Goal: Information Seeking & Learning: Learn about a topic

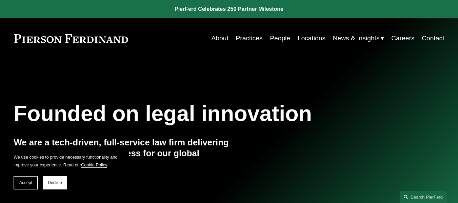
click at [272, 40] on link "People" at bounding box center [280, 38] width 20 height 13
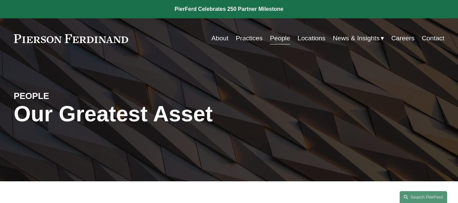
scroll to position [178, 0]
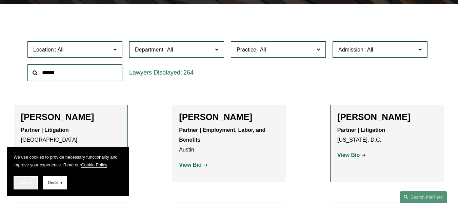
click at [29, 184] on span "Accept" at bounding box center [25, 182] width 13 height 5
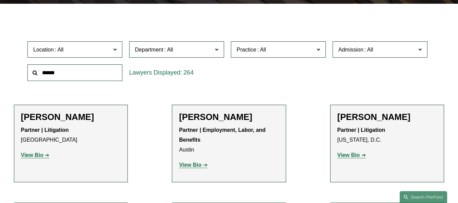
click at [35, 156] on strong "View Bio" at bounding box center [32, 155] width 22 height 6
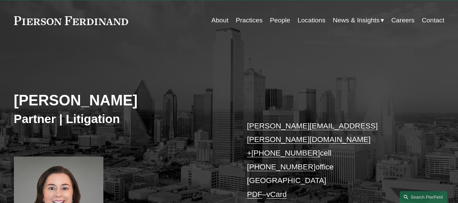
scroll to position [17, 0]
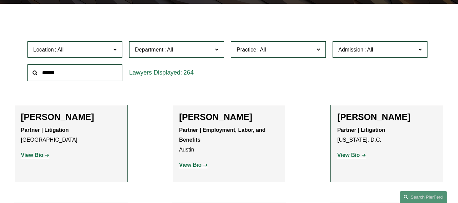
scroll to position [178, 0]
click at [224, 50] on label "Department" at bounding box center [176, 49] width 95 height 17
click at [0, 0] on link "Litigation" at bounding box center [0, 0] width 0 height 0
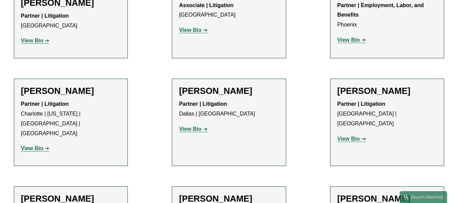
scroll to position [2952, 0]
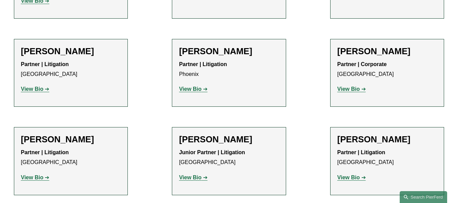
scroll to position [3638, 0]
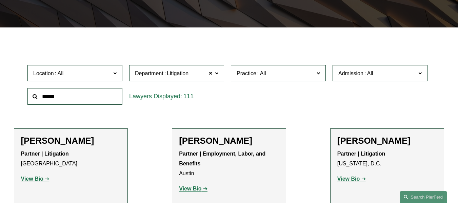
scroll to position [172, 0]
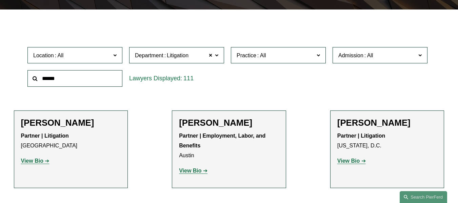
click at [91, 81] on input "text" at bounding box center [74, 78] width 95 height 17
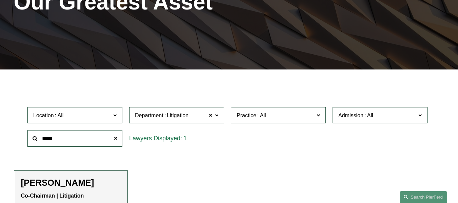
type input "*****"
click at [75, 187] on h2 "Joel M. Ferdinand" at bounding box center [71, 183] width 100 height 11
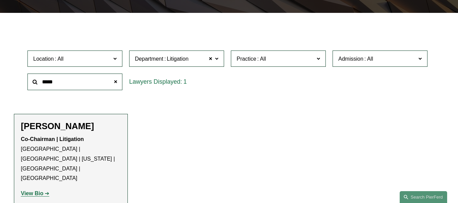
scroll to position [198, 0]
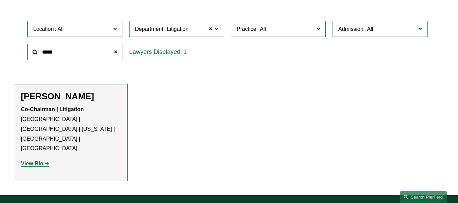
click at [29, 161] on strong "View Bio" at bounding box center [32, 164] width 22 height 6
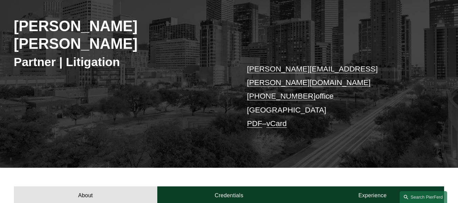
scroll to position [85, 0]
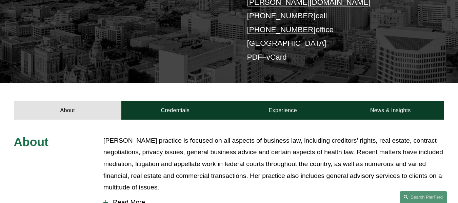
scroll to position [32, 0]
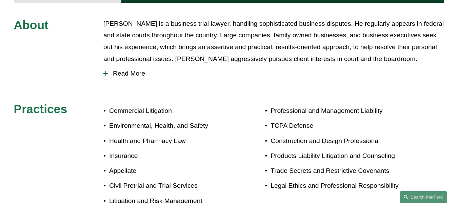
scroll to position [330, 0]
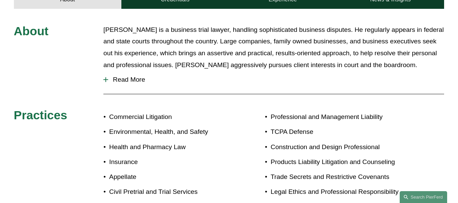
click at [143, 76] on span "Read More" at bounding box center [276, 79] width 336 height 7
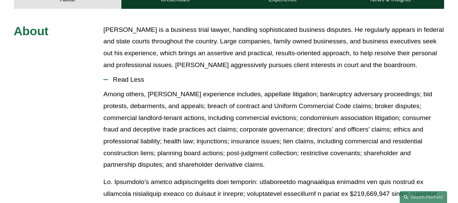
click at [387, 97] on p "Among others, Mr. Ferdinand’s experience includes, appellate litigation; bankru…" at bounding box center [273, 129] width 341 height 82
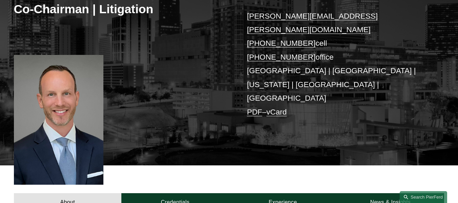
scroll to position [131, 0]
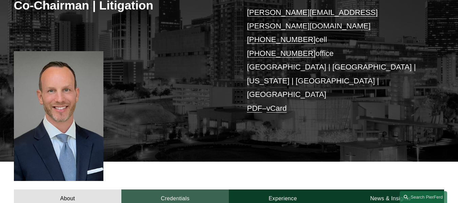
click at [170, 189] on link "Credentials" at bounding box center [174, 198] width 107 height 19
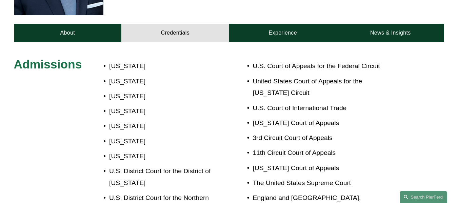
scroll to position [288, 0]
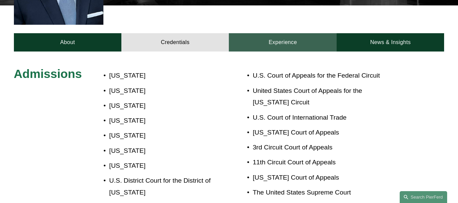
click at [281, 33] on link "Experience" at bounding box center [283, 42] width 108 height 19
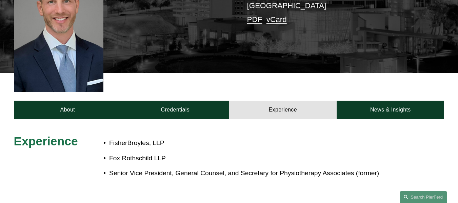
scroll to position [228, 0]
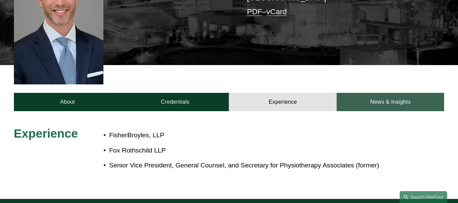
click at [384, 93] on link "News & Insights" at bounding box center [390, 102] width 108 height 19
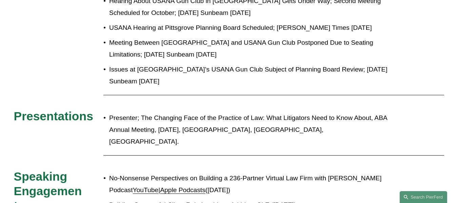
scroll to position [687, 0]
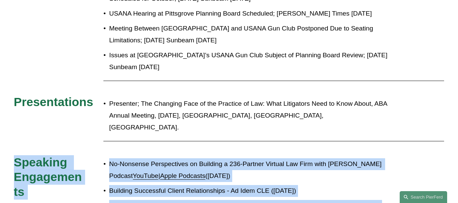
drag, startPoint x: 442, startPoint y: 139, endPoint x: 442, endPoint y: 150, distance: 11.2
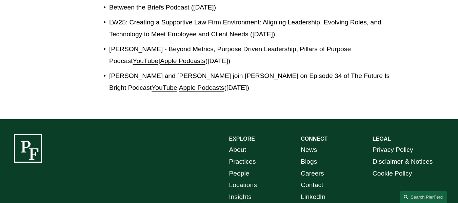
scroll to position [918, 0]
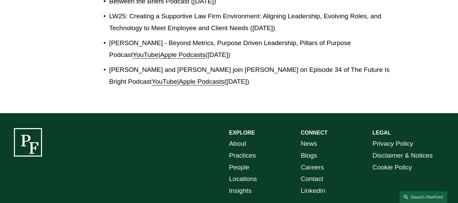
click at [308, 162] on link "Careers" at bounding box center [312, 168] width 23 height 12
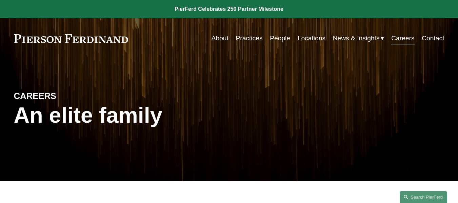
click at [0, 0] on span "News" at bounding box center [0, 0] width 0 height 0
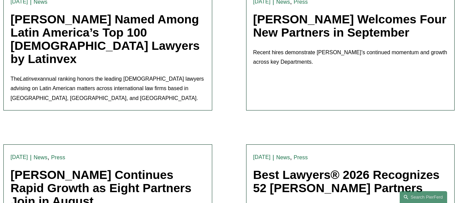
scroll to position [198, 0]
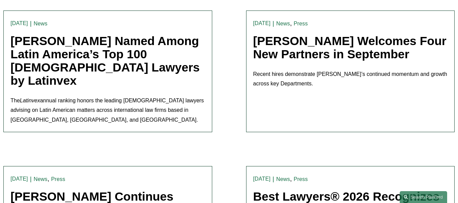
click at [295, 25] on link "Press" at bounding box center [300, 24] width 14 height 6
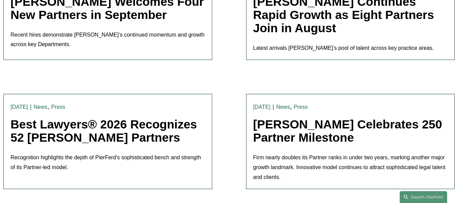
scroll to position [203, 0]
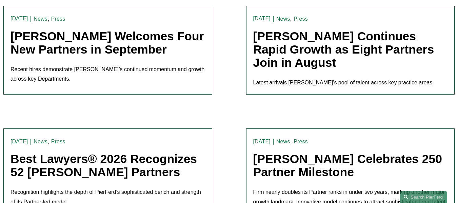
click at [280, 34] on link "[PERSON_NAME] Continues Rapid Growth as Eight Partners Join in August" at bounding box center [343, 49] width 181 height 40
click at [42, 35] on link "[PERSON_NAME] Welcomes Four New Partners in September" at bounding box center [107, 42] width 193 height 27
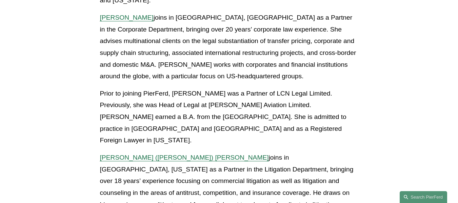
scroll to position [531, 0]
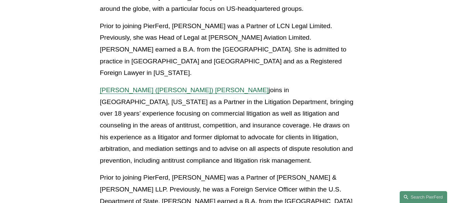
drag, startPoint x: 456, startPoint y: 70, endPoint x: 461, endPoint y: 69, distance: 4.9
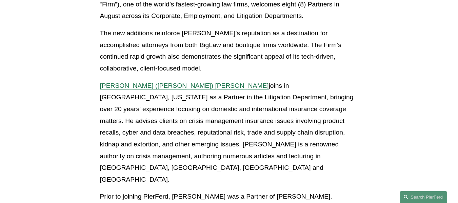
scroll to position [0, 0]
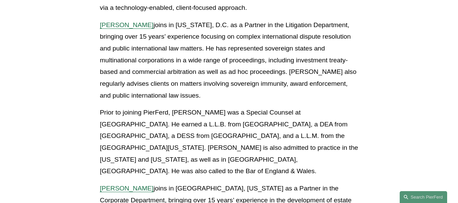
scroll to position [262, 0]
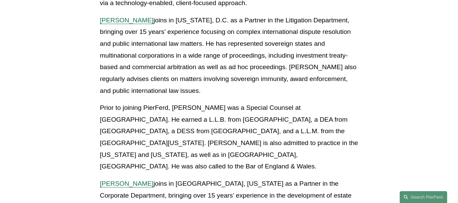
drag, startPoint x: 456, startPoint y: 61, endPoint x: 452, endPoint y: 57, distance: 6.2
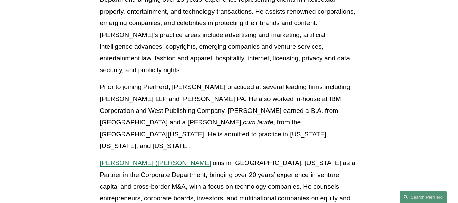
scroll to position [631, 0]
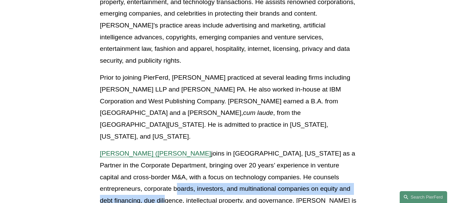
drag, startPoint x: 456, startPoint y: 111, endPoint x: 455, endPoint y: 116, distance: 5.0
click at [455, 116] on article "Back to News & Events [PERSON_NAME] Welcomes Four New Partners in September New…" at bounding box center [229, 41] width 458 height 1227
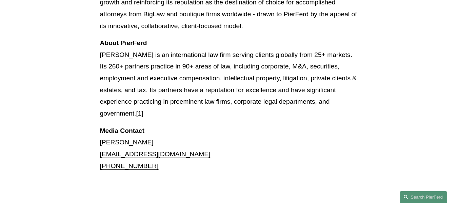
scroll to position [964, 0]
